Goal: Information Seeking & Learning: Learn about a topic

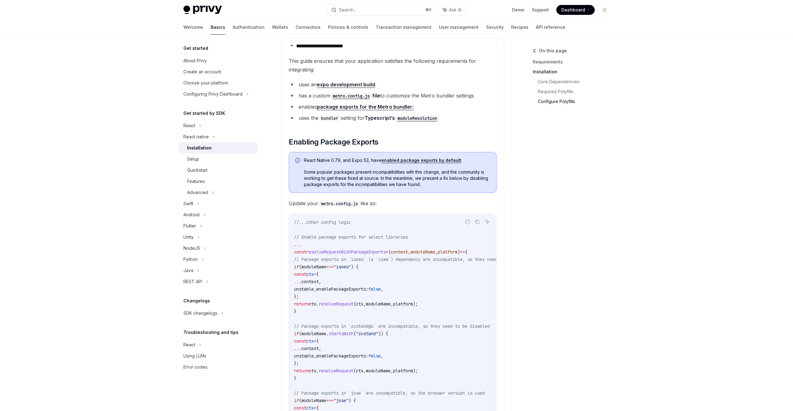
scroll to position [583, 0]
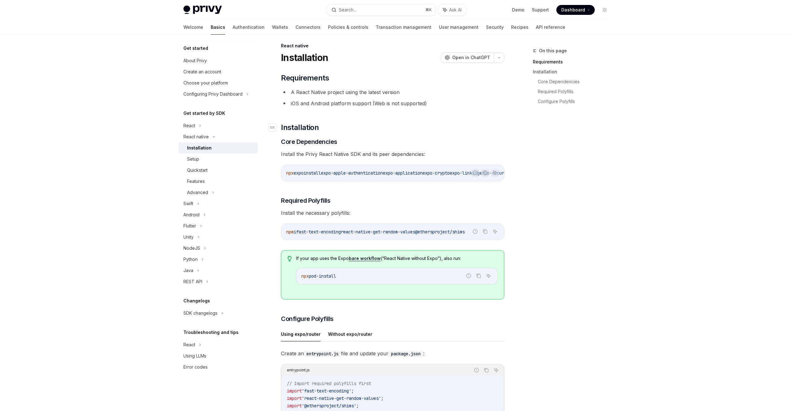
scroll to position [705, 0]
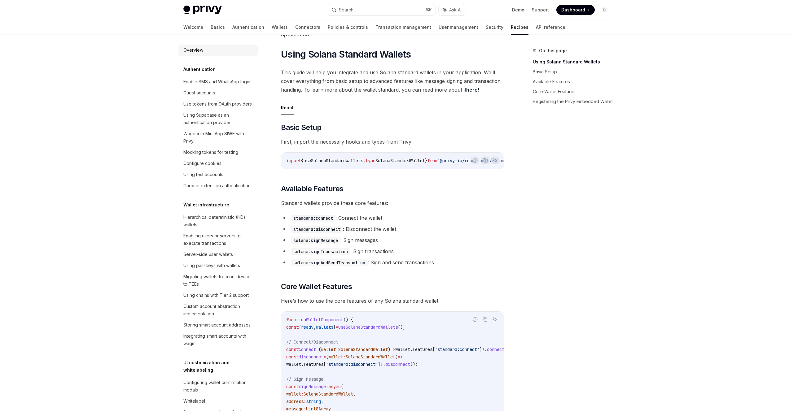
click at [217, 53] on div "Overview" at bounding box center [218, 49] width 71 height 7
type textarea "*"
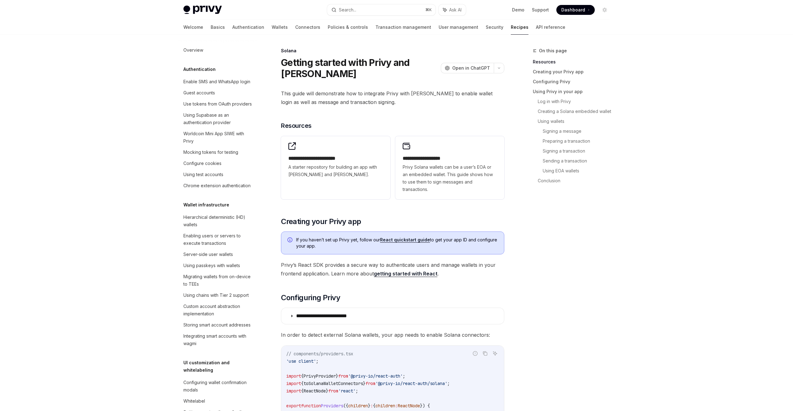
scroll to position [781, 0]
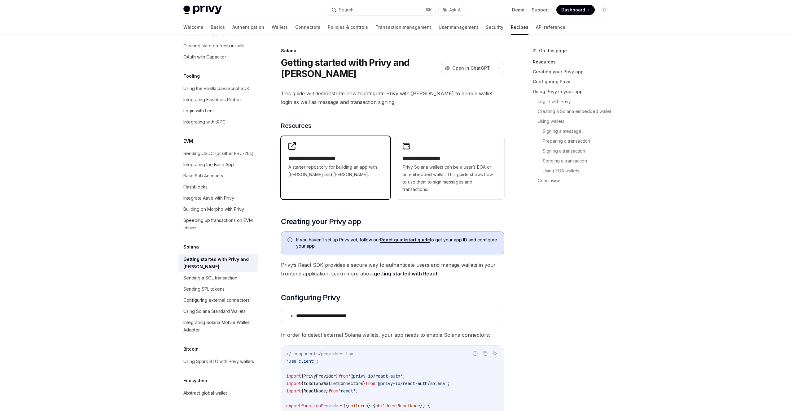
click at [321, 183] on div "**********" at bounding box center [335, 160] width 109 height 48
type textarea "*"
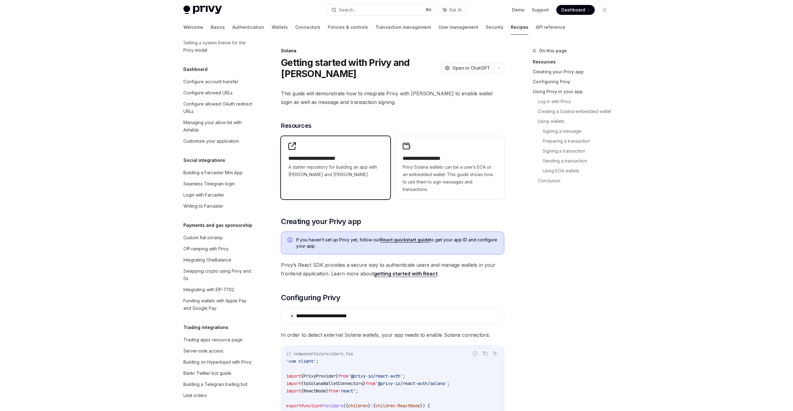
click at [338, 172] on span "A starter repository for building an app with Privy and Solana." at bounding box center [335, 171] width 94 height 15
